Goal: Transaction & Acquisition: Purchase product/service

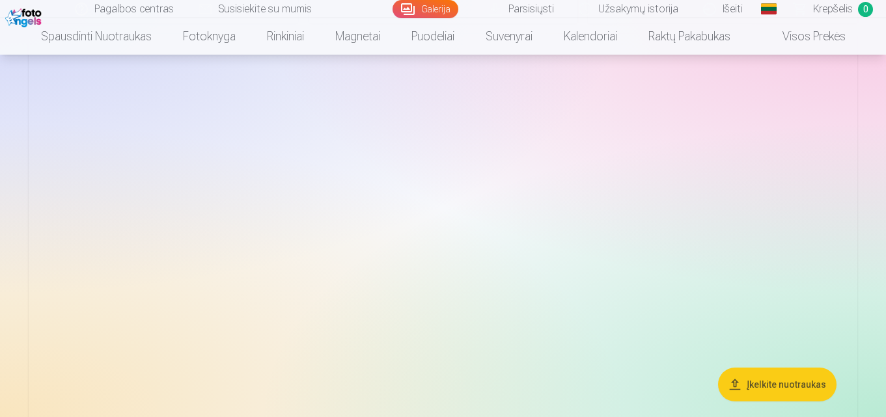
scroll to position [1692, 0]
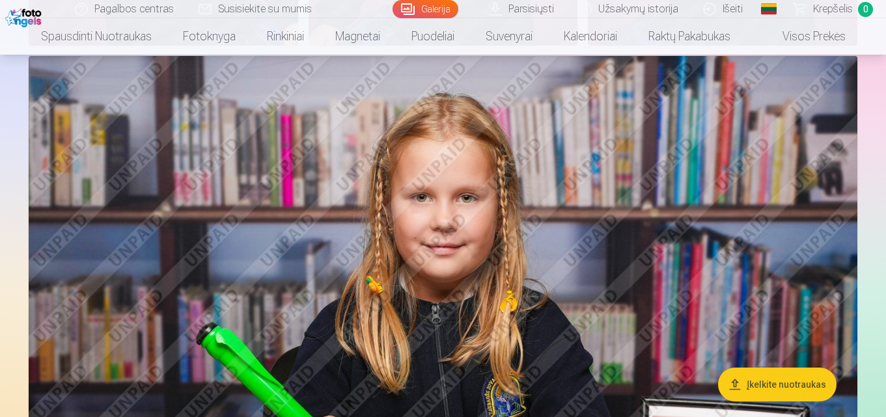
click at [543, 305] on img at bounding box center [443, 332] width 829 height 552
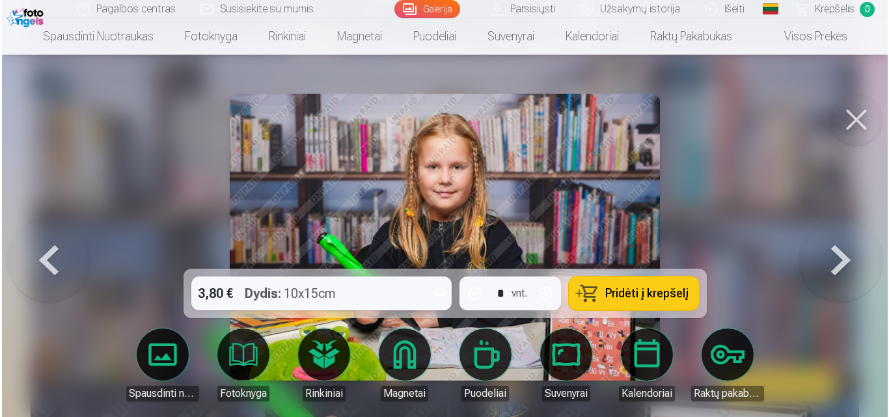
scroll to position [1697, 0]
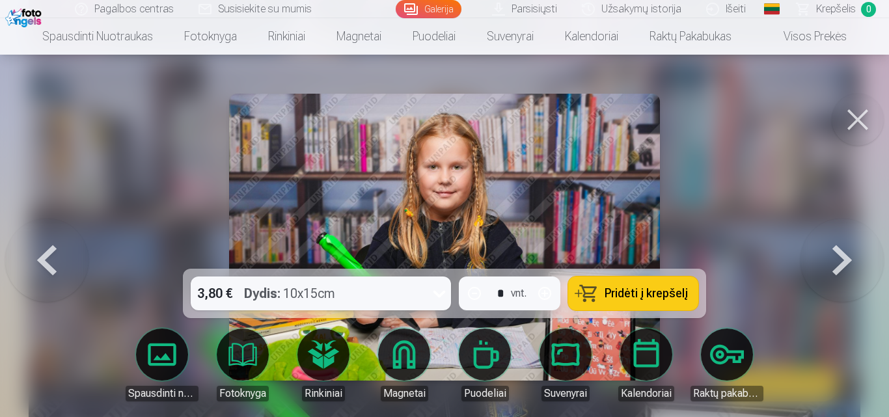
click at [605, 291] on button "Pridėti į krepšelį" at bounding box center [633, 294] width 130 height 34
click at [859, 126] on button at bounding box center [858, 120] width 52 height 52
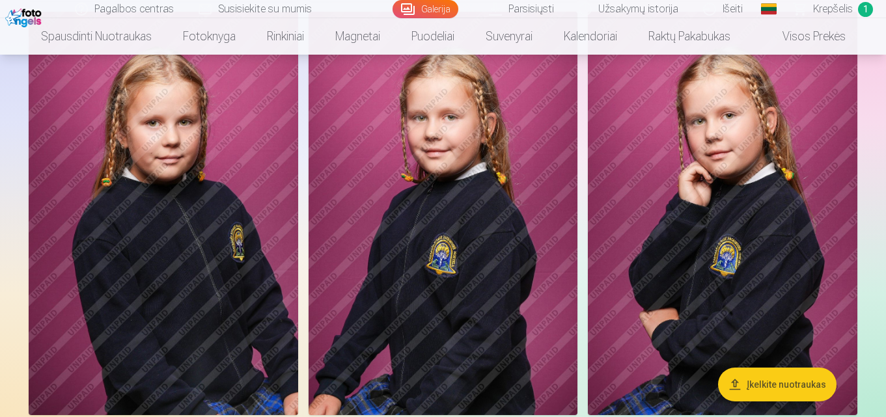
scroll to position [1302, 0]
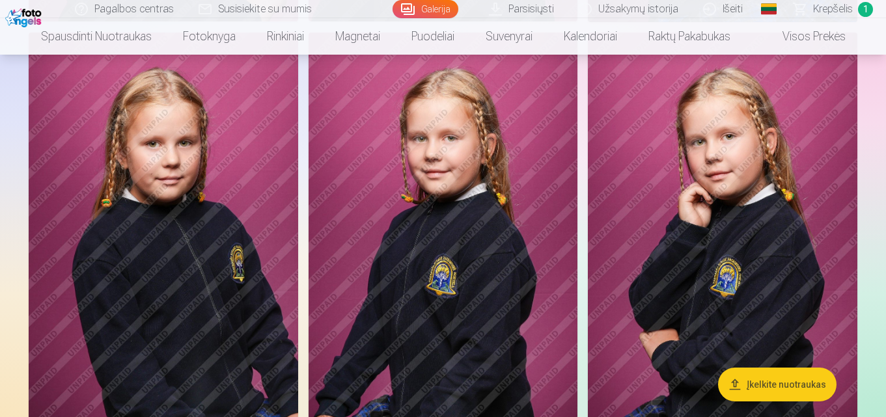
click at [743, 240] on img at bounding box center [722, 235] width 269 height 404
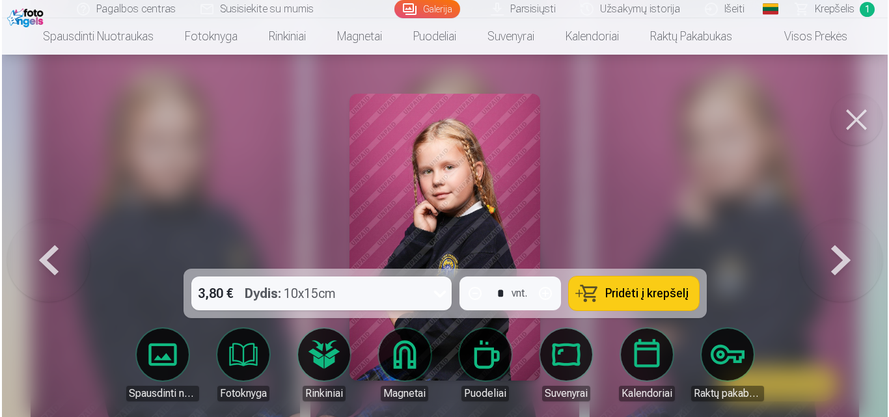
scroll to position [1304, 0]
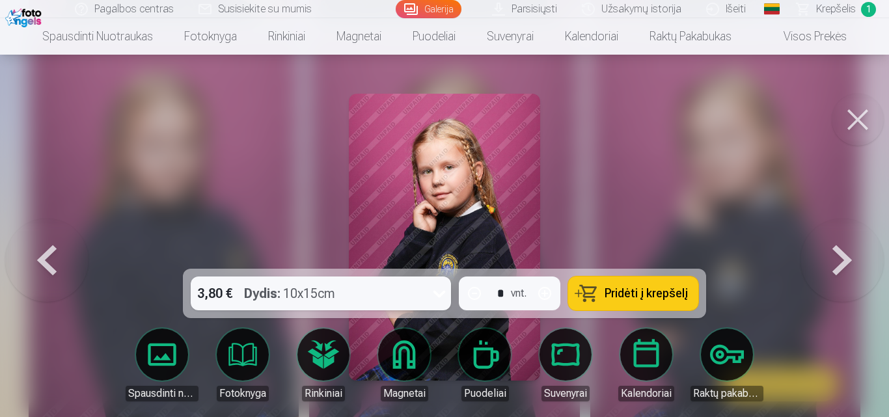
click at [668, 294] on span "Pridėti į krepšelį" at bounding box center [646, 294] width 83 height 12
click at [860, 118] on button at bounding box center [858, 120] width 52 height 52
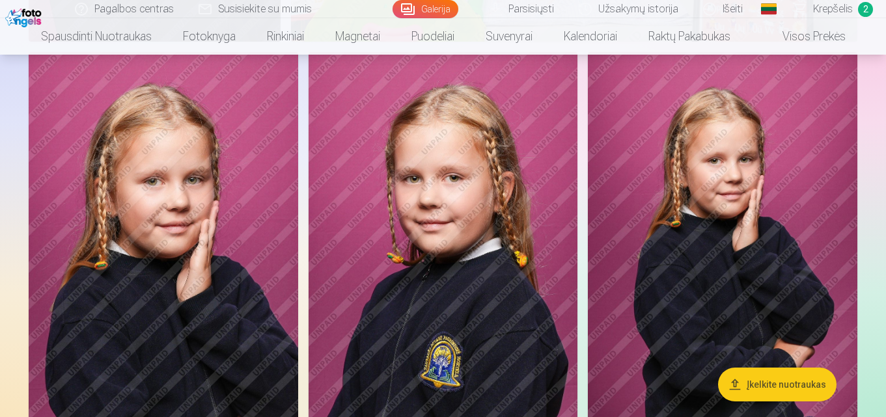
scroll to position [846, 0]
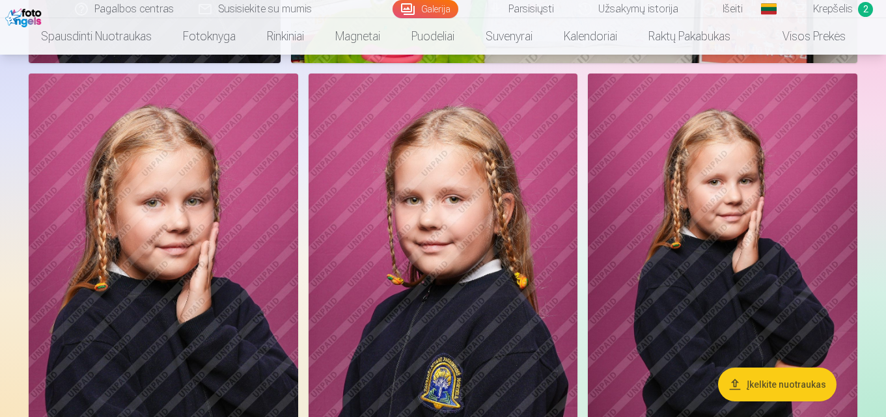
click at [504, 260] on img at bounding box center [443, 276] width 269 height 404
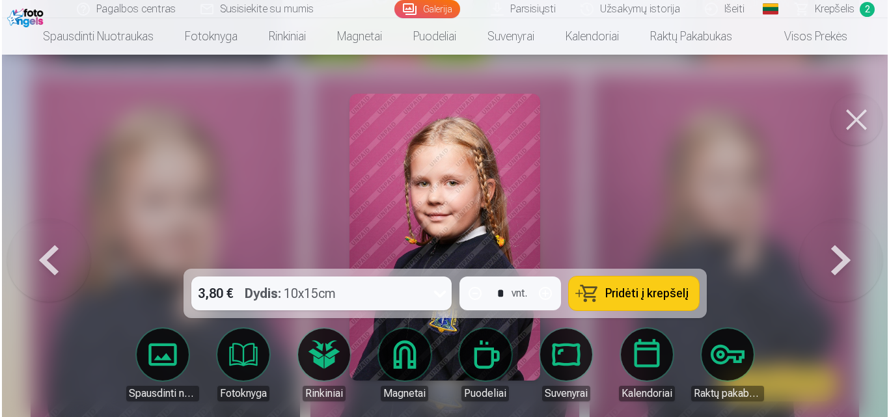
scroll to position [847, 0]
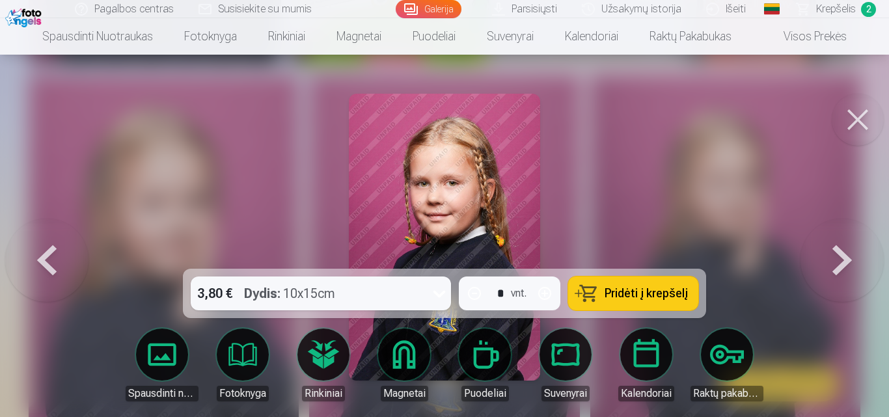
click at [624, 294] on span "Pridėti į krepšelį" at bounding box center [646, 294] width 83 height 12
click at [859, 119] on button at bounding box center [858, 120] width 52 height 52
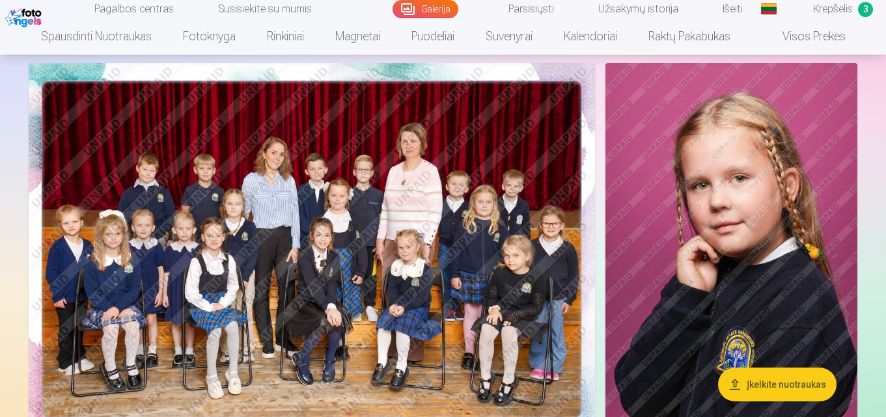
scroll to position [65, 0]
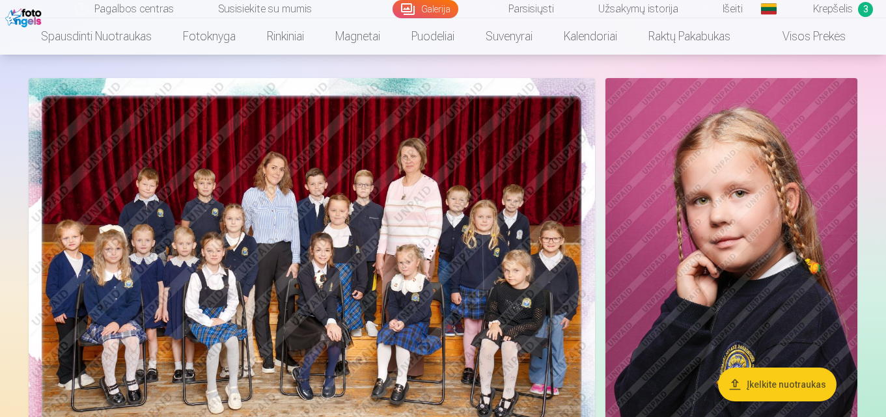
click at [481, 243] on img at bounding box center [312, 267] width 566 height 378
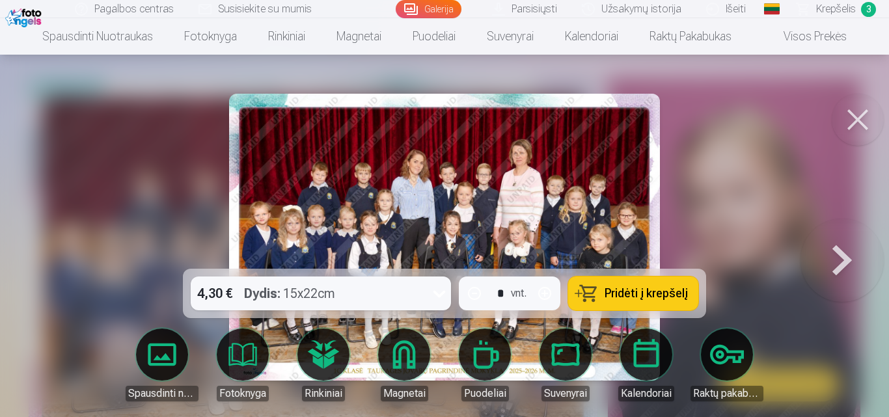
click at [667, 295] on span "Pridėti į krepšelį" at bounding box center [646, 294] width 83 height 12
click at [855, 122] on button at bounding box center [858, 120] width 52 height 52
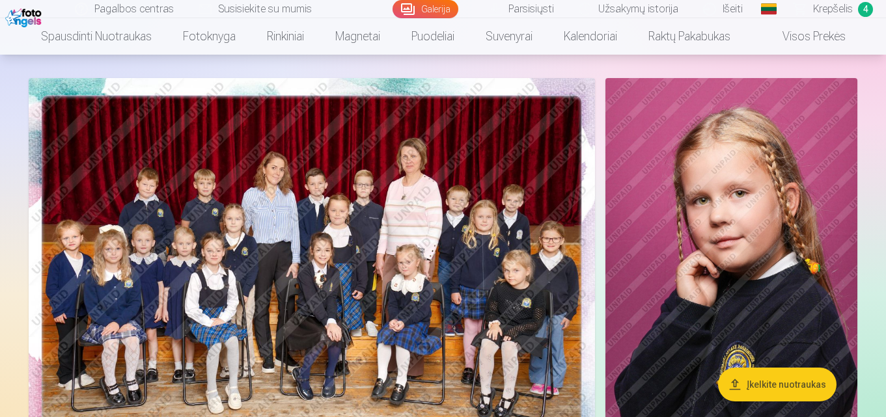
click at [840, 10] on span "Krepšelis" at bounding box center [833, 9] width 40 height 16
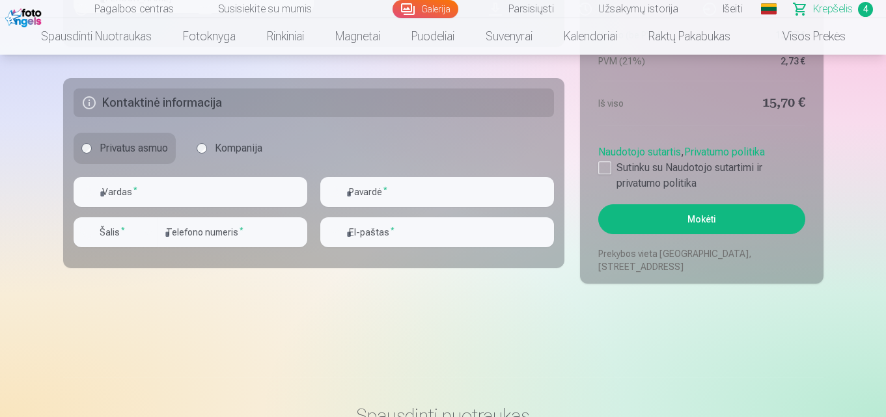
scroll to position [1106, 0]
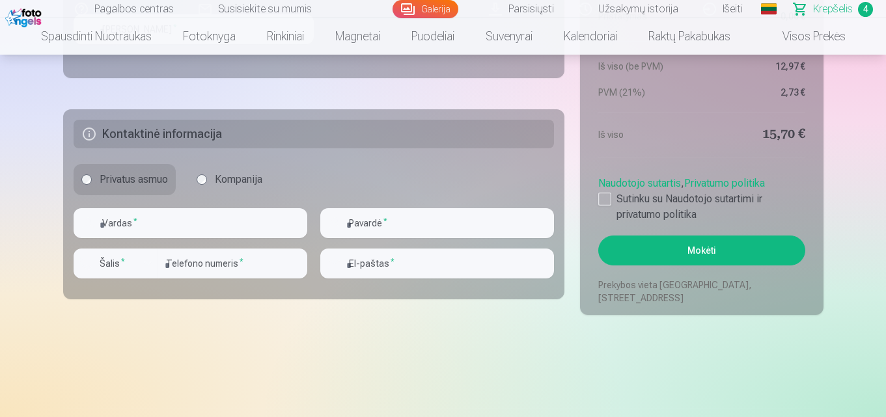
click at [731, 254] on button "Mokėti" at bounding box center [701, 251] width 206 height 30
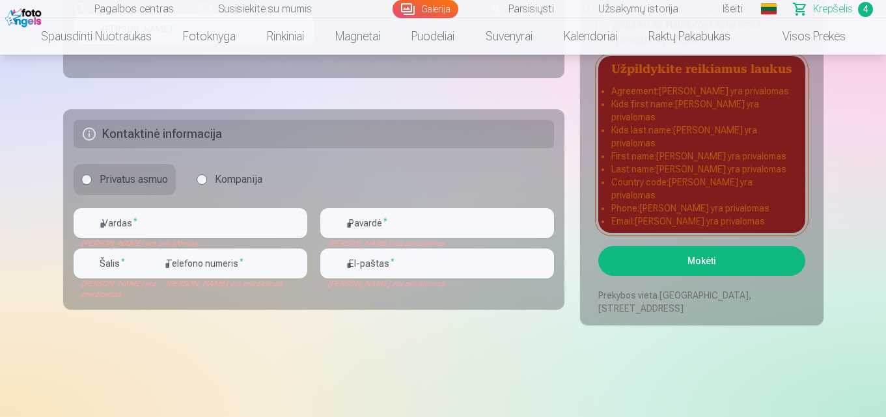
click at [603, 31] on div at bounding box center [604, 24] width 13 height 13
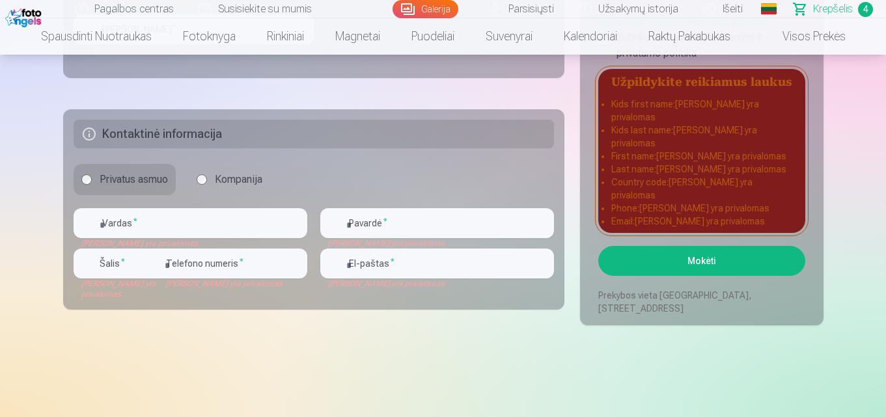
click at [720, 256] on button "Mokėti" at bounding box center [701, 261] width 206 height 30
click at [170, 236] on input "text" at bounding box center [191, 223] width 234 height 30
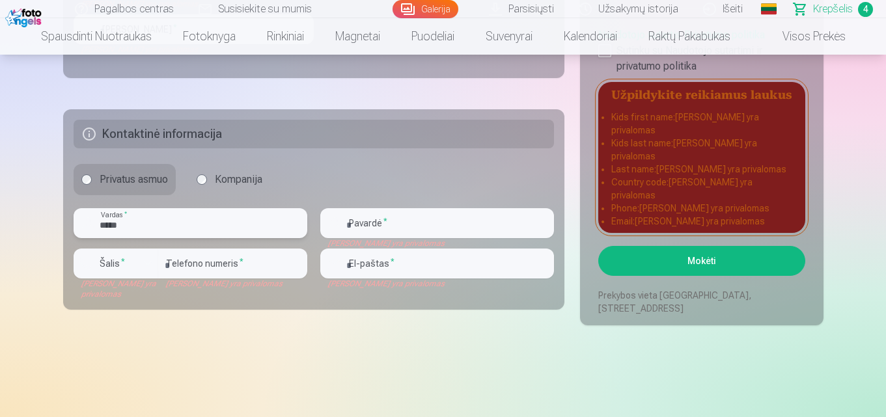
type input "*****"
click at [356, 224] on input "text" at bounding box center [437, 223] width 234 height 30
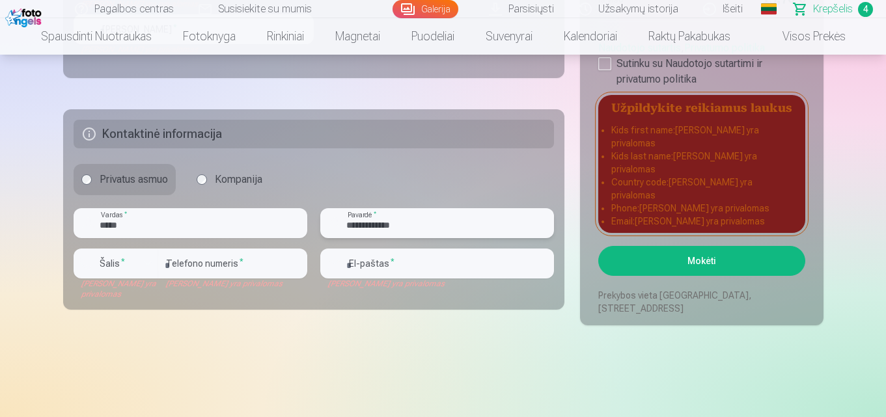
type input "**********"
click at [111, 266] on label "Šalis *" at bounding box center [112, 263] width 36 height 13
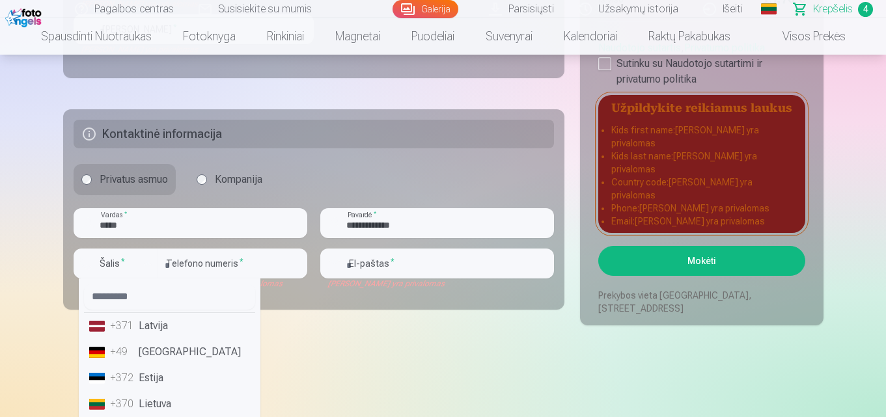
scroll to position [1107, 0]
click at [169, 405] on li "+370 Lietuva" at bounding box center [169, 404] width 171 height 26
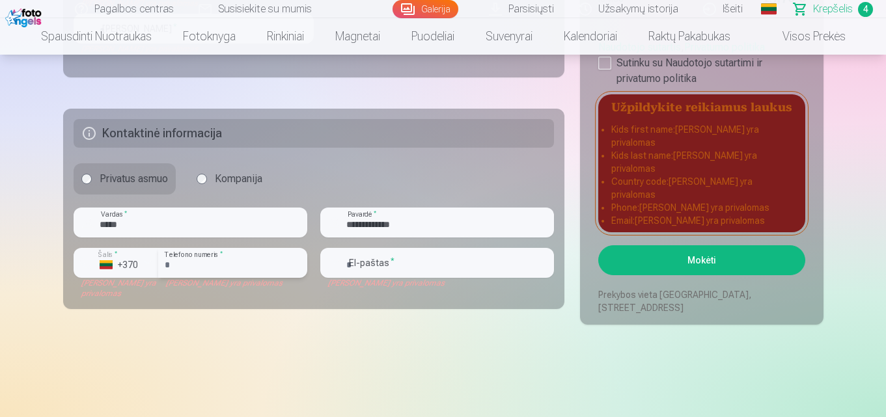
click at [227, 260] on input "number" at bounding box center [232, 263] width 149 height 30
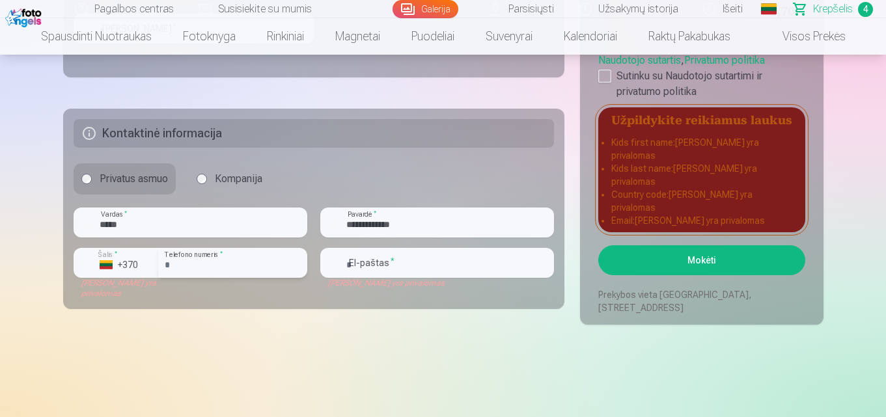
type input "********"
click at [398, 262] on input "email" at bounding box center [437, 263] width 234 height 30
type input "**********"
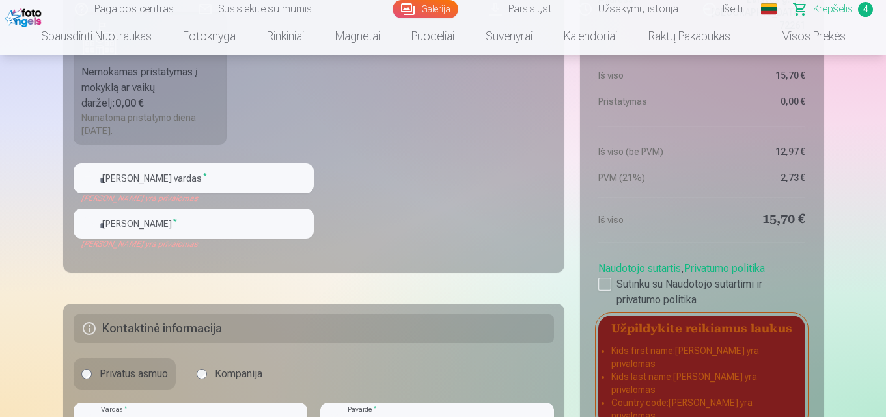
scroll to position [847, 0]
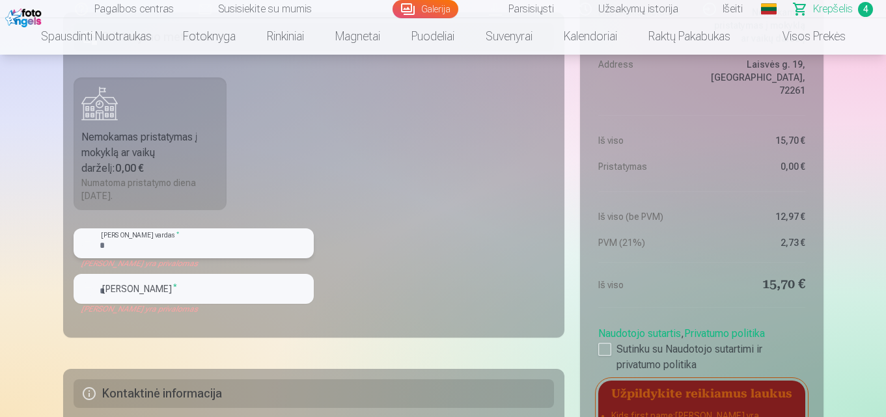
click at [210, 239] on input "text" at bounding box center [194, 243] width 240 height 30
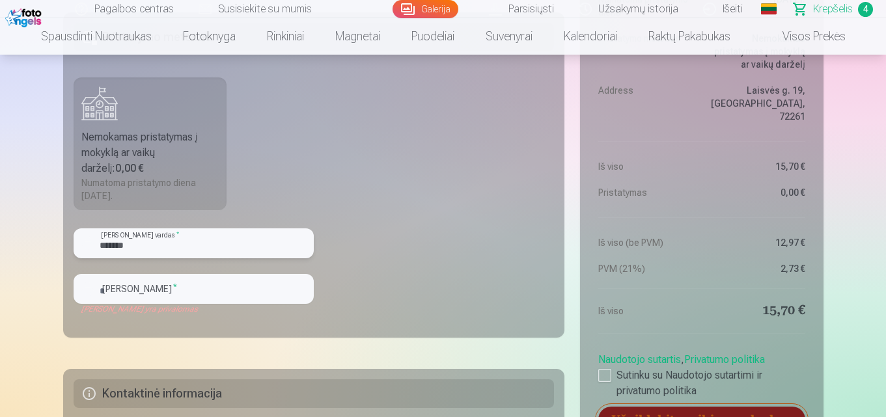
type input "*******"
click at [172, 292] on input "text" at bounding box center [194, 289] width 240 height 30
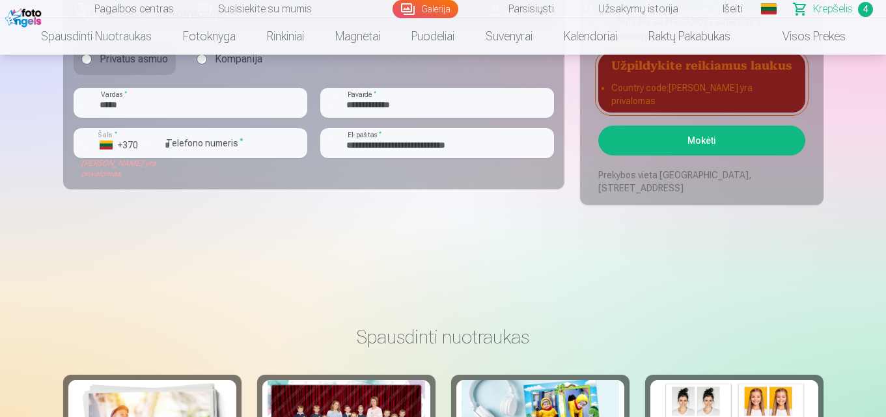
scroll to position [1172, 0]
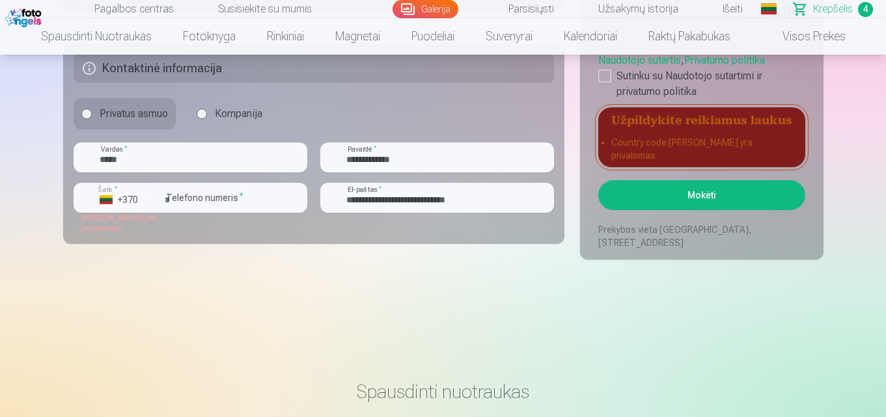
type input "**********"
click at [148, 192] on div "button" at bounding box center [148, 198] width 16 height 16
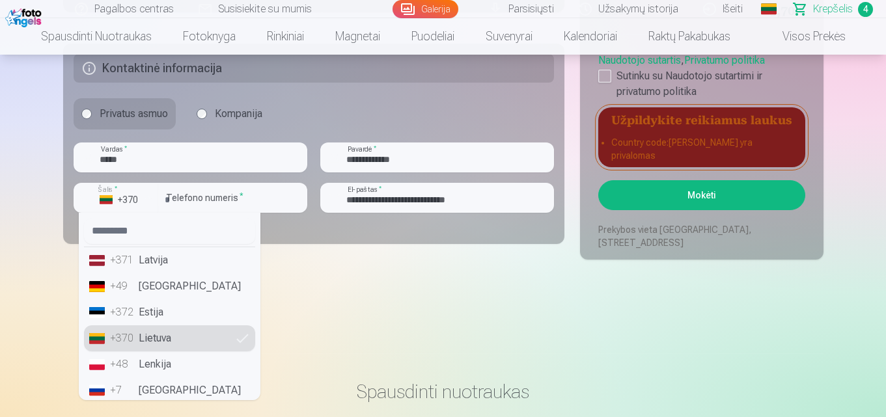
click at [174, 334] on li "+370 Lietuva" at bounding box center [169, 338] width 171 height 26
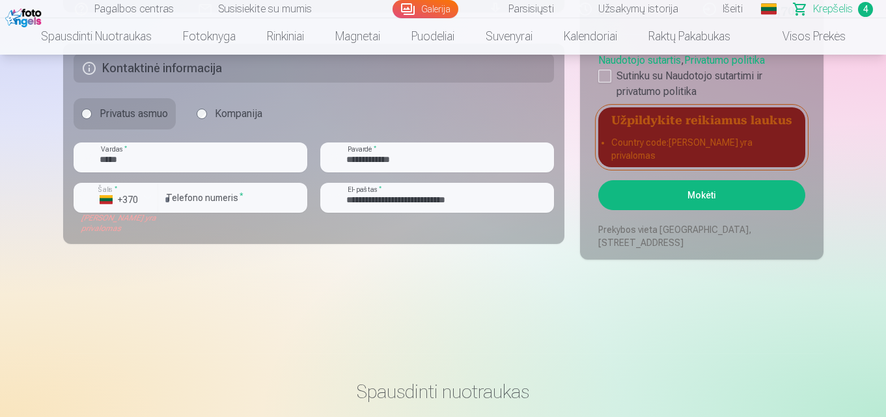
click at [92, 227] on div "[PERSON_NAME] yra privalomas" at bounding box center [116, 223] width 85 height 21
click at [85, 191] on button "Šalis * +370" at bounding box center [116, 198] width 85 height 30
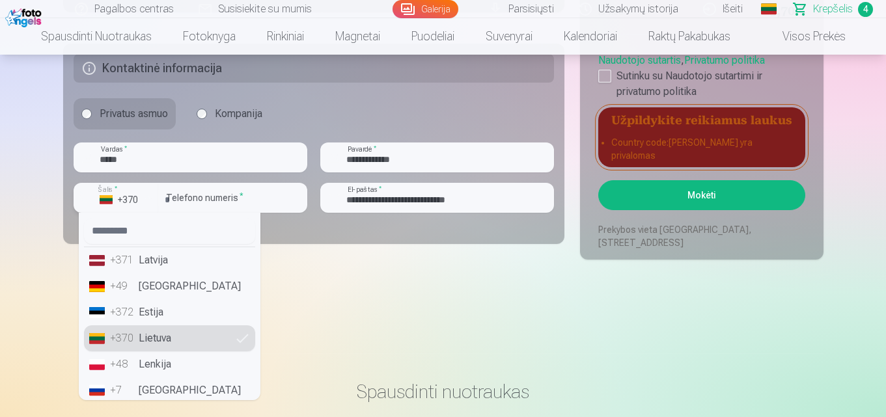
click at [109, 193] on label "Šalis *" at bounding box center [107, 190] width 27 height 10
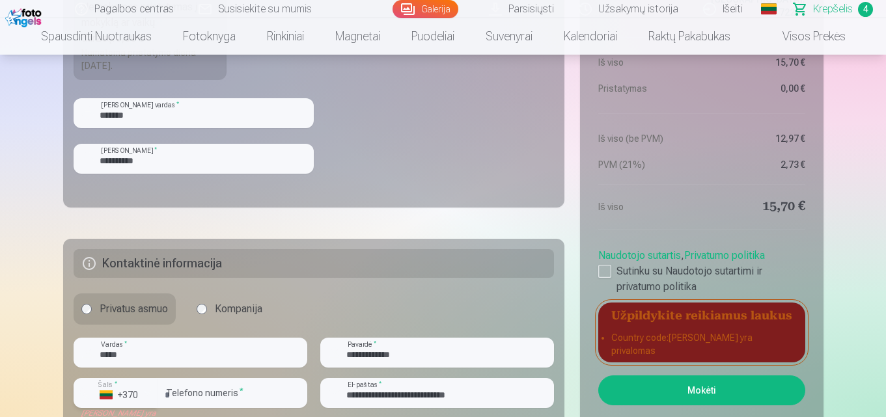
scroll to position [1042, 0]
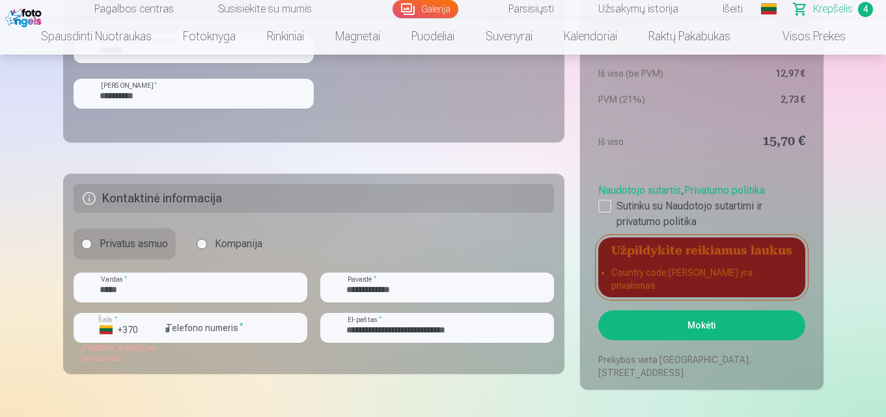
click at [615, 210] on div "Naudotojo sutartis , Privatumo politika Sutinku su Naudotojo sutartimi ir priva…" at bounding box center [701, 204] width 206 height 52
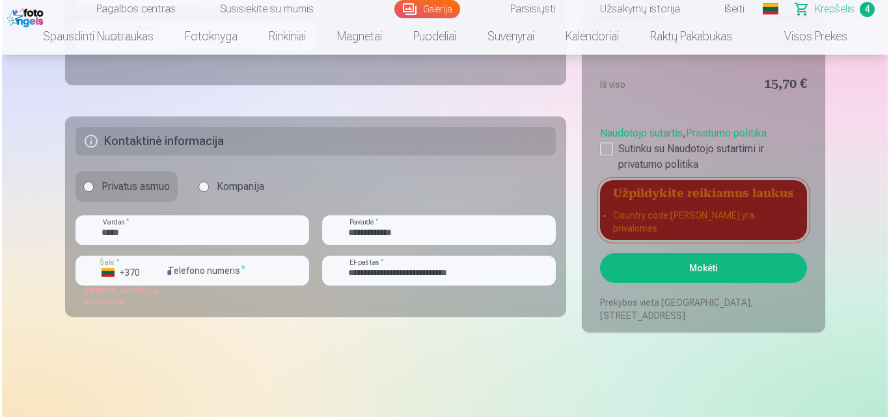
scroll to position [1107, 0]
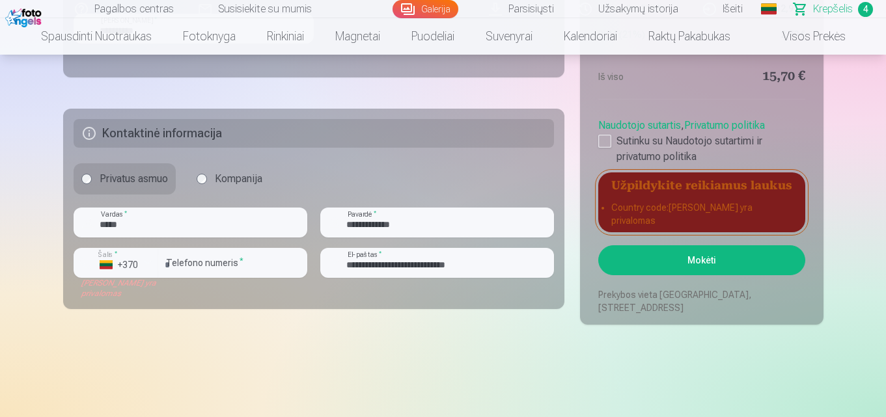
click at [697, 256] on button "Mokėti" at bounding box center [701, 260] width 206 height 30
